Goal: Ask a question

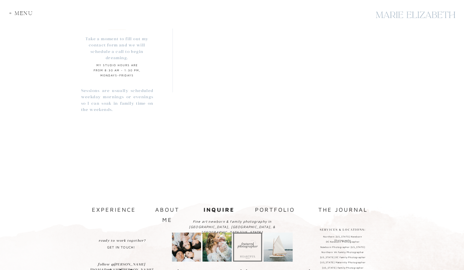
scroll to position [481, 0]
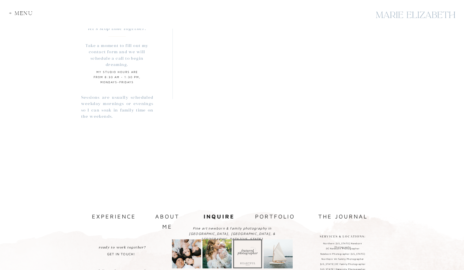
click at [99, 52] on p "Take a moment to fill out my contact form and we will schedule a call to begin …" at bounding box center [117, 51] width 76 height 19
click at [113, 105] on p "Sessions are usually scheduled weekday mornings or evenings so I can soak in fa…" at bounding box center [117, 107] width 72 height 26
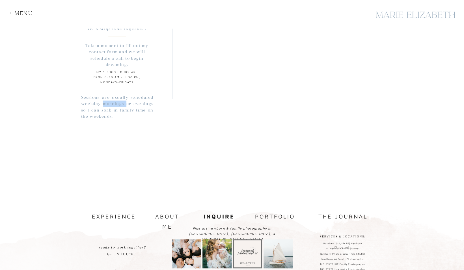
click at [113, 105] on p "Sessions are usually scheduled weekday mornings or evenings so I can soak in fa…" at bounding box center [117, 107] width 72 height 26
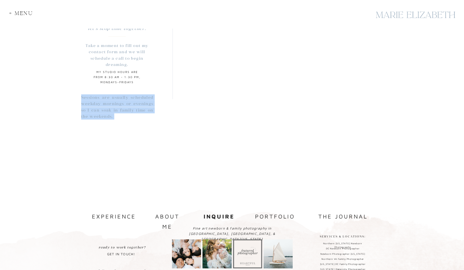
click at [113, 105] on p "Sessions are usually scheduled weekday mornings or evenings so I can soak in fa…" at bounding box center [117, 107] width 72 height 26
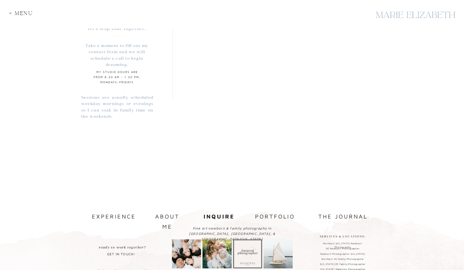
scroll to position [520, 0]
